Goal: Task Accomplishment & Management: Use online tool/utility

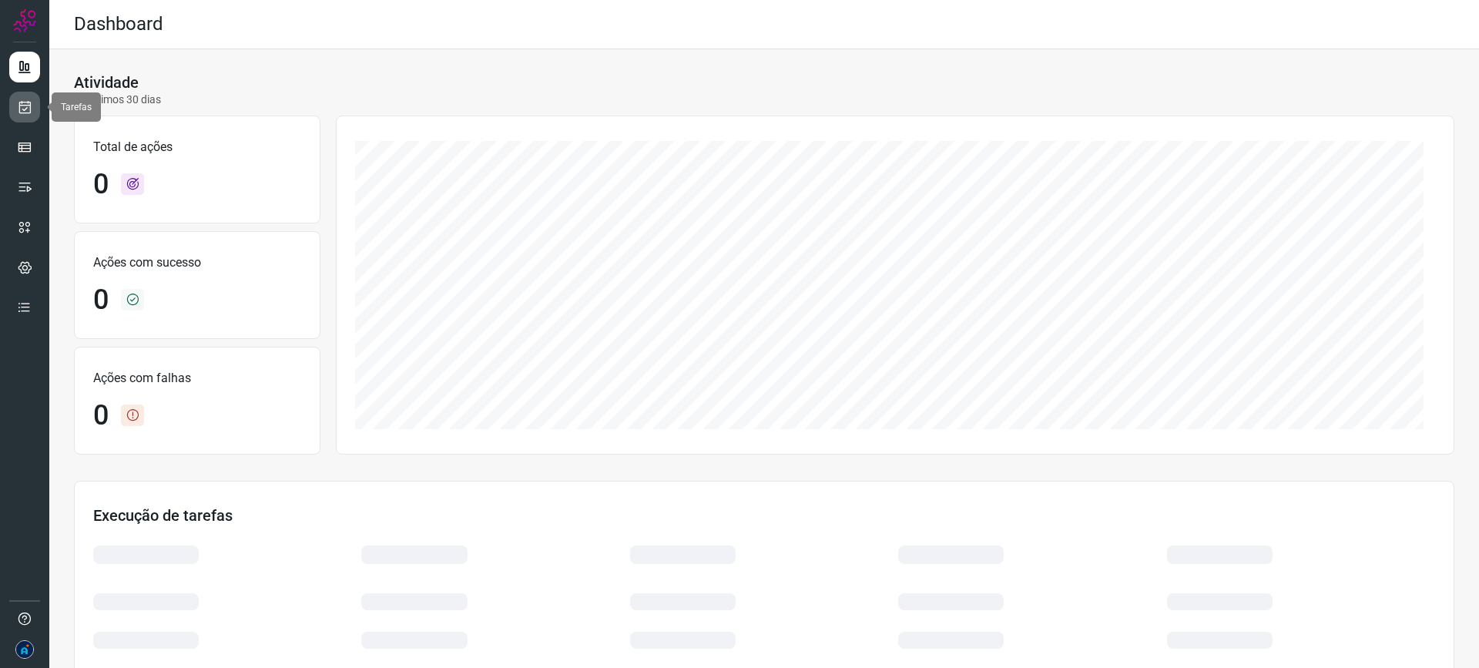
click at [25, 108] on icon at bounding box center [25, 106] width 16 height 15
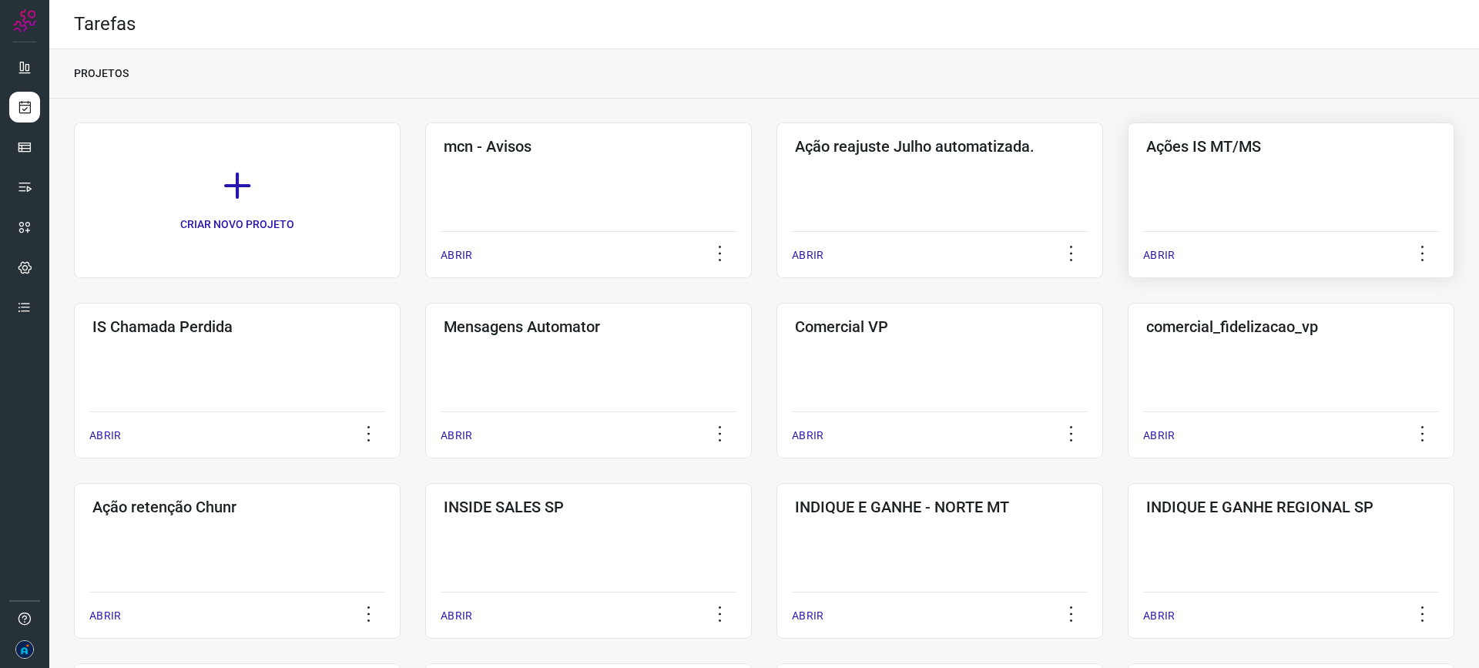
click at [401, 303] on div "Ações IS MT/MS ABRIR" at bounding box center [237, 381] width 327 height 156
